Goal: Feedback & Contribution: Leave review/rating

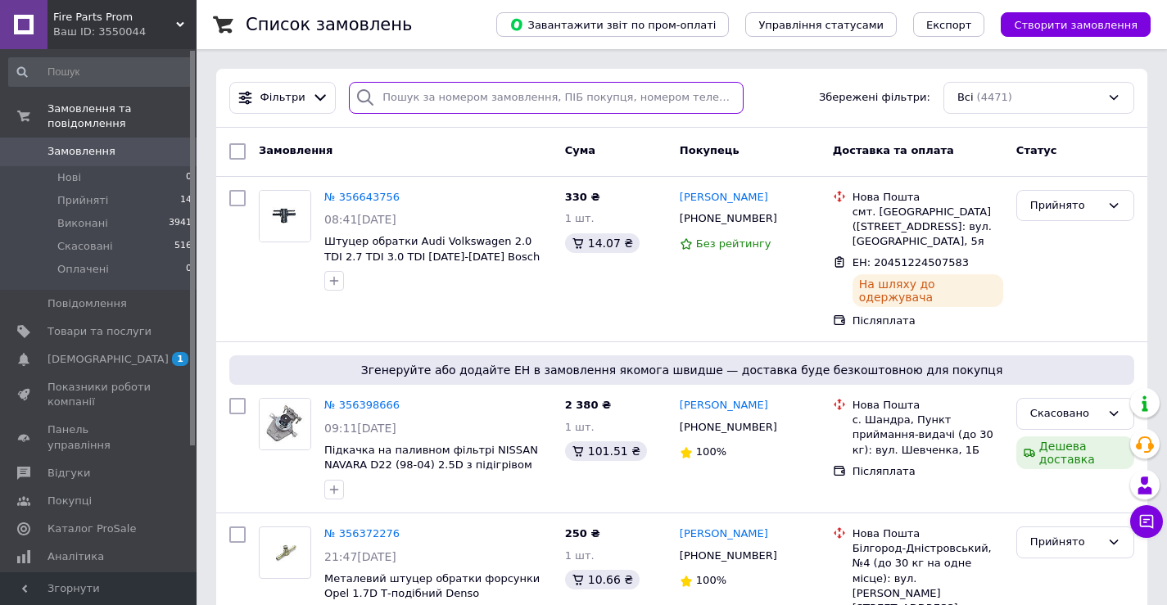
click at [384, 97] on input "search" at bounding box center [546, 98] width 395 height 32
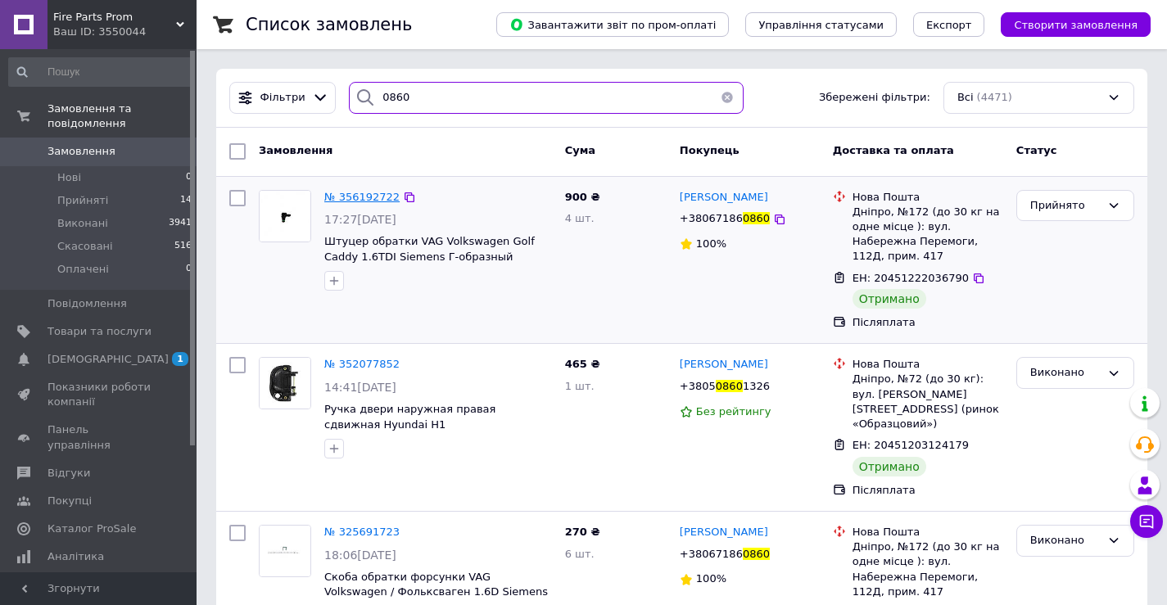
type input "0860"
click at [357, 195] on span "№ 356192722" at bounding box center [361, 197] width 75 height 12
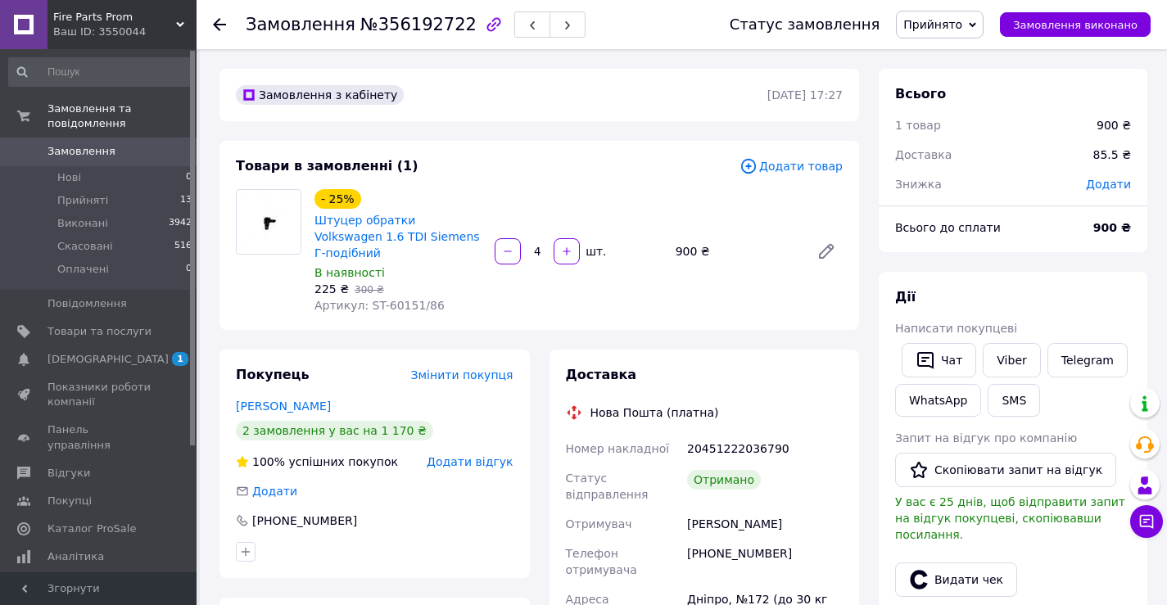
click at [956, 25] on span "Прийнято" at bounding box center [932, 24] width 59 height 13
click at [958, 60] on li "Виконано" at bounding box center [940, 57] width 86 height 25
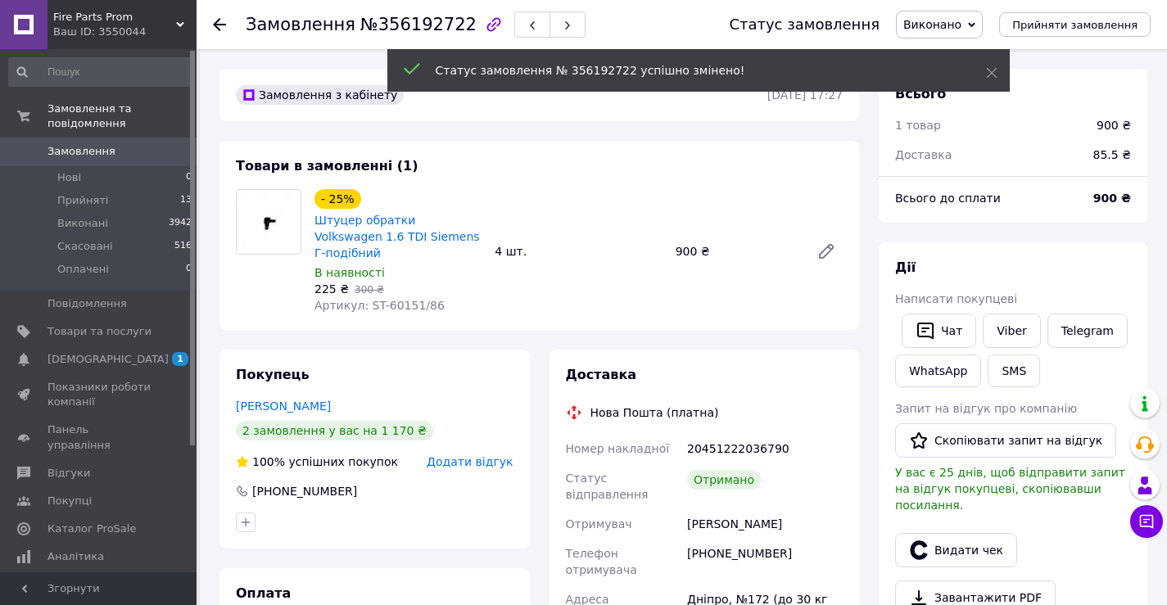
click at [480, 455] on span "Додати відгук" at bounding box center [470, 461] width 86 height 13
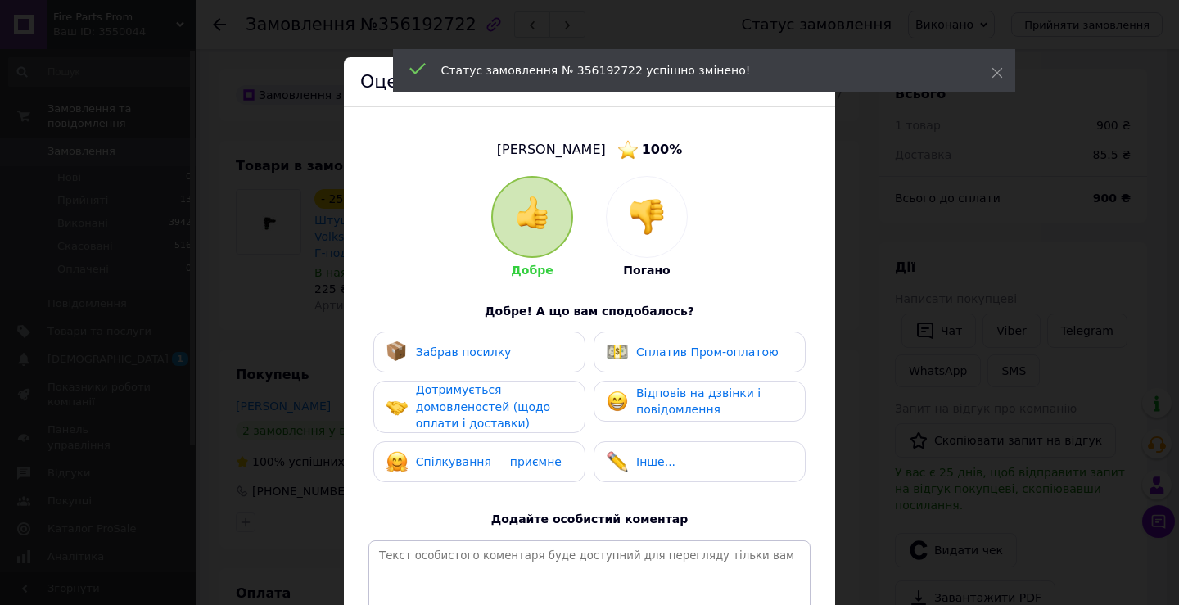
click at [445, 354] on span "Забрав посилку" at bounding box center [464, 352] width 96 height 13
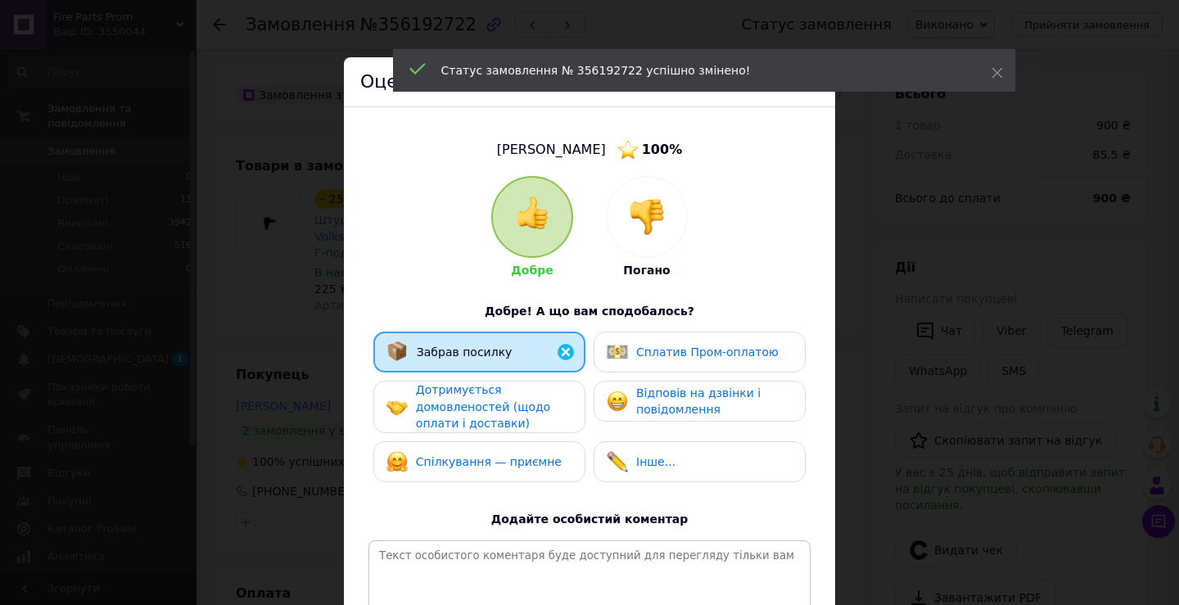
click at [462, 404] on span "Дотримується домовленостей (щодо оплати і доставки)" at bounding box center [483, 406] width 134 height 47
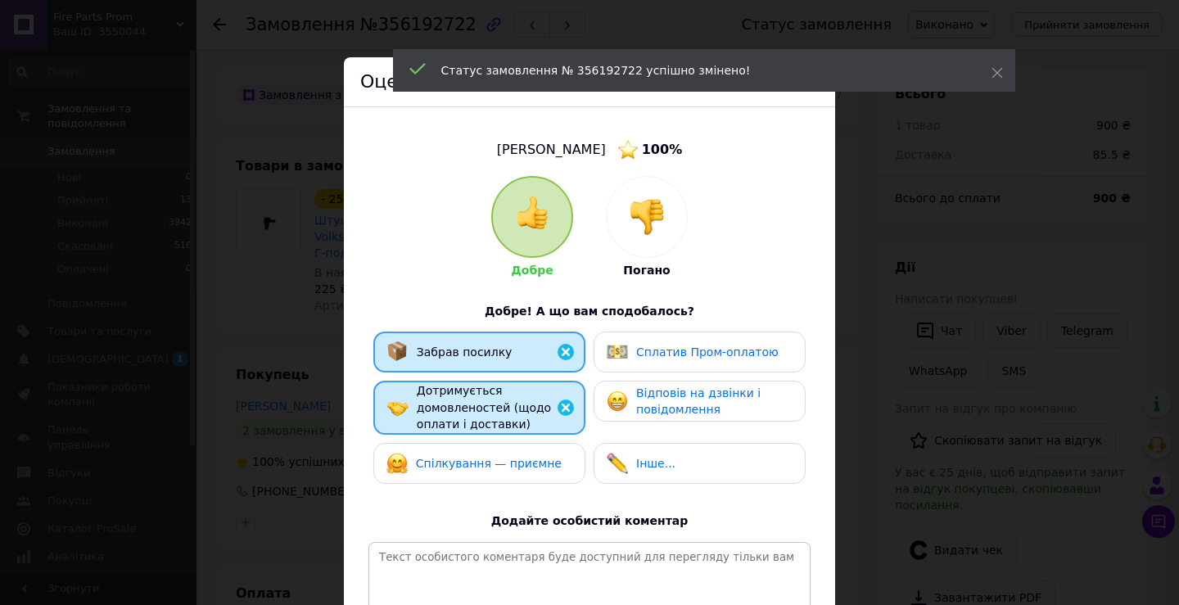
click at [487, 459] on span "Спілкування — приємне" at bounding box center [489, 463] width 146 height 13
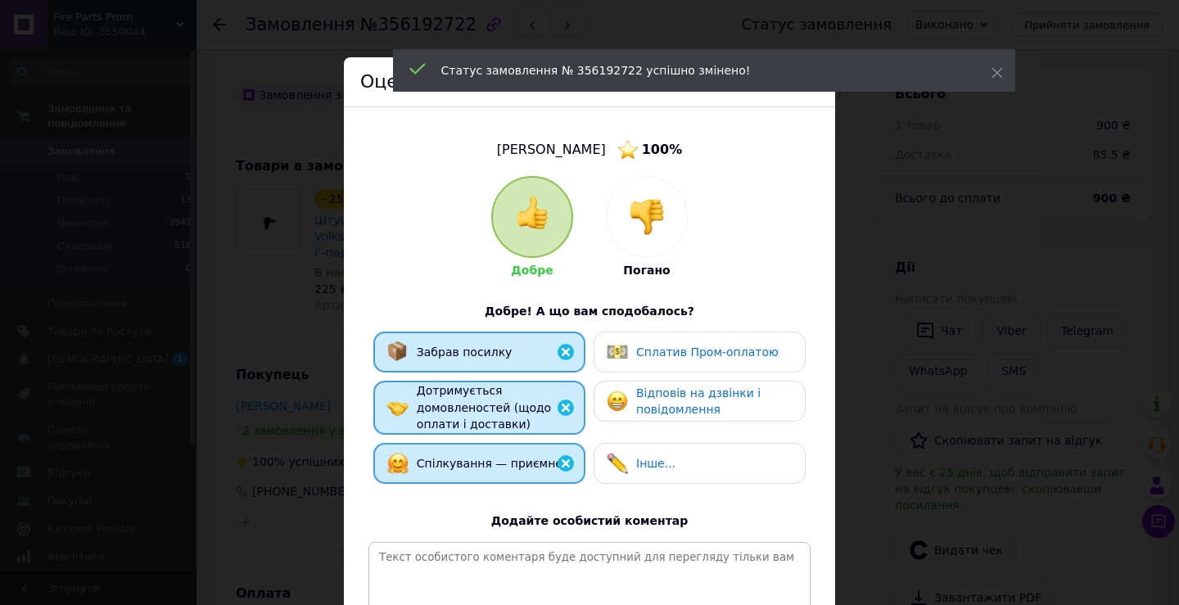
drag, startPoint x: 649, startPoint y: 400, endPoint x: 685, endPoint y: 408, distance: 37.7
click at [650, 400] on span "Відповів на дзвінки і повідомлення" at bounding box center [698, 401] width 124 height 30
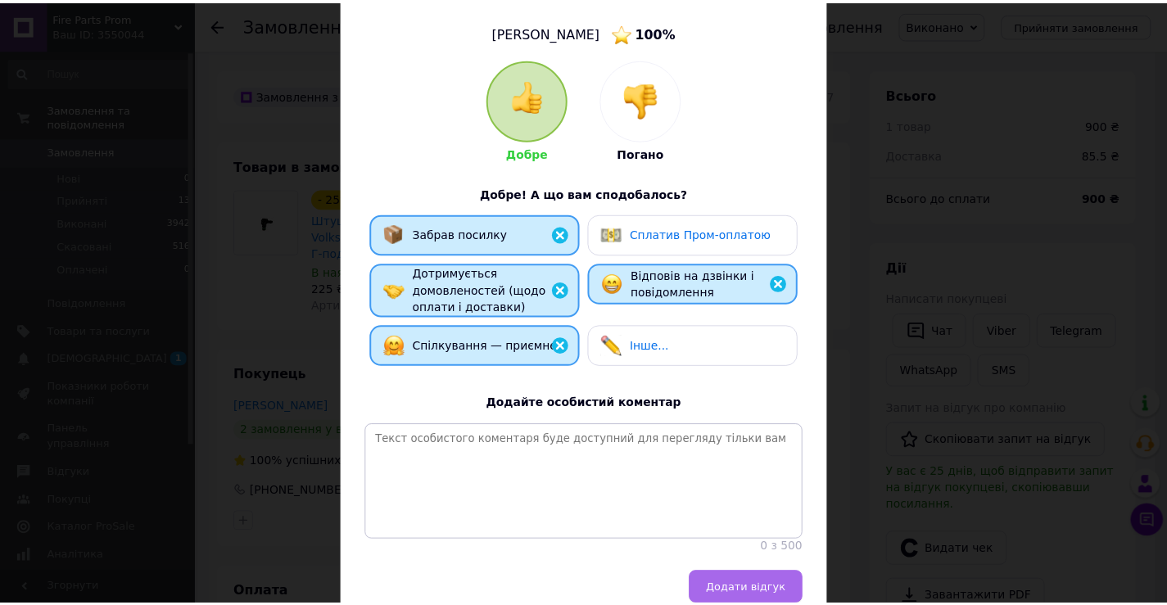
scroll to position [202, 0]
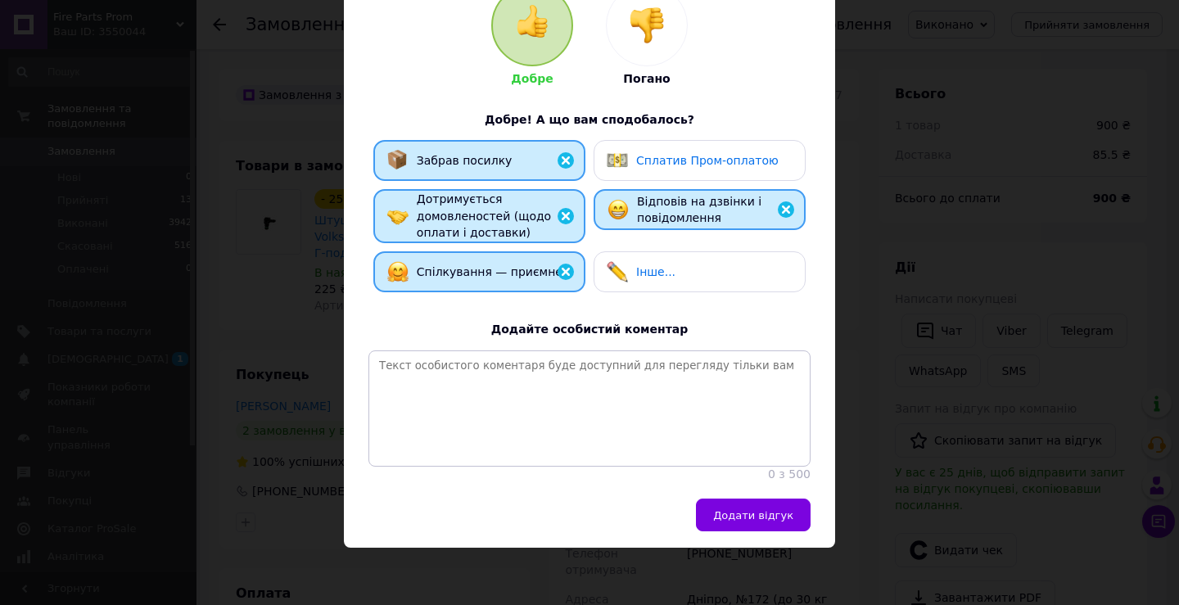
drag, startPoint x: 744, startPoint y: 508, endPoint x: 750, endPoint y: 501, distance: 9.3
click at [744, 507] on button "Додати відгук" at bounding box center [753, 515] width 115 height 33
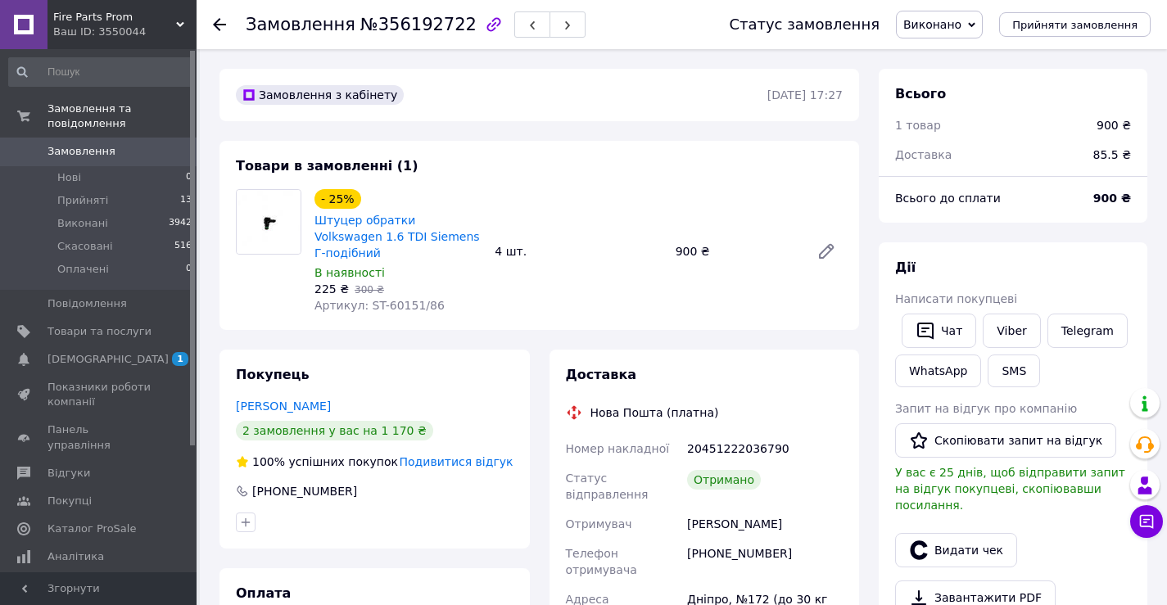
click at [160, 144] on span "0" at bounding box center [173, 151] width 45 height 15
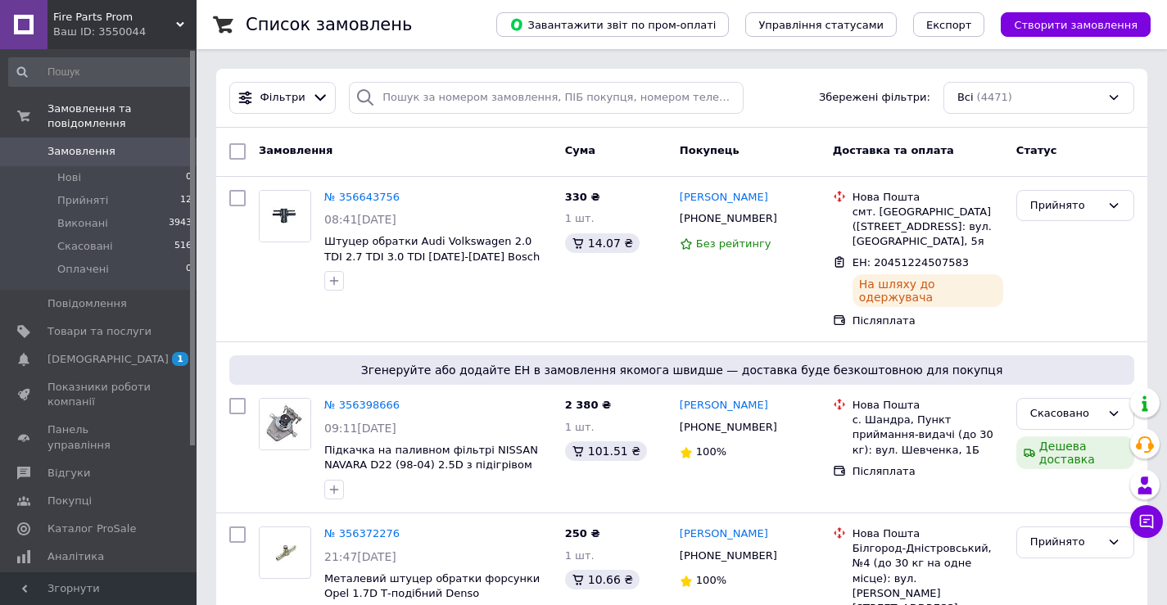
click at [768, 69] on div "Фільтри Збережені фільтри: Всі (4471)" at bounding box center [681, 98] width 931 height 59
